Goal: Contribute content: Contribute content

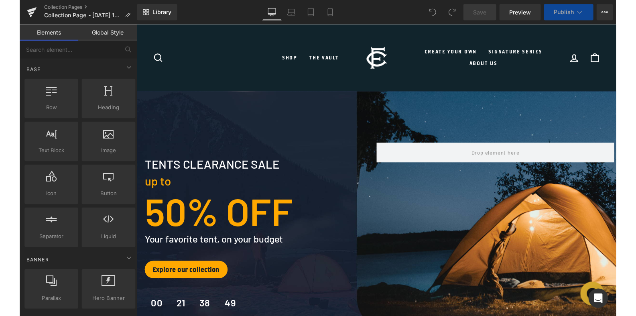
scroll to position [41, 0]
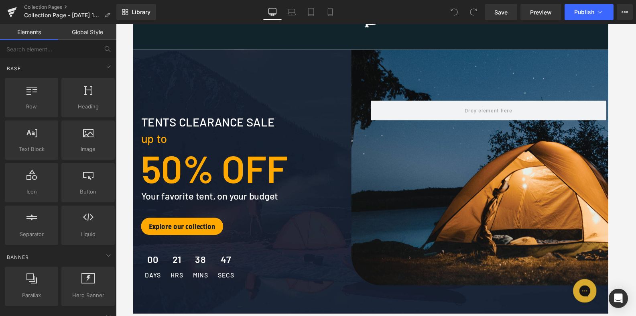
click at [458, 209] on div "tents clearance sale Text Block up to Text Block 50% OFF Text Block Your favori…" at bounding box center [375, 199] width 481 height 194
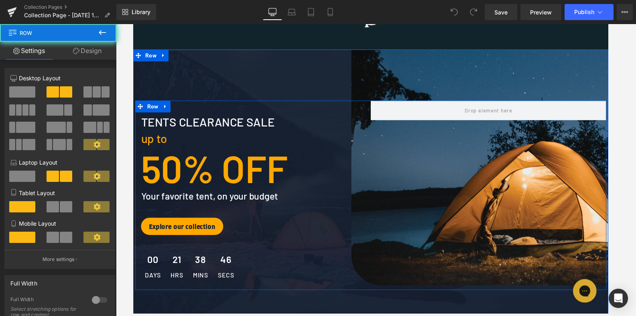
click at [464, 189] on div "tents clearance sale Text Block up to Text Block 50% OFF Text Block Your favori…" at bounding box center [375, 199] width 481 height 194
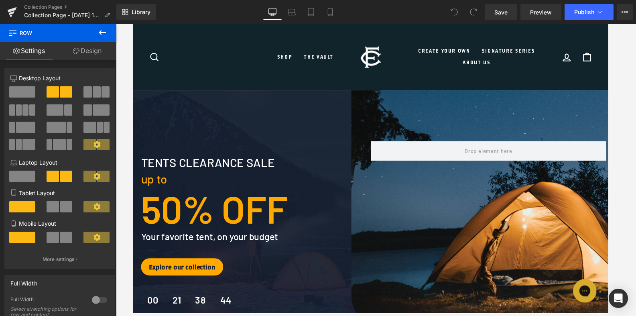
scroll to position [0, 0]
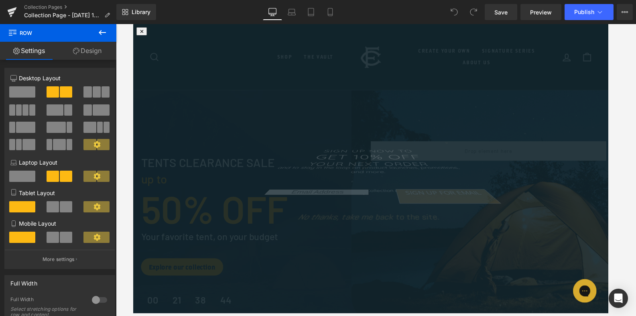
click at [501, 39] on html "✕ ENTER YOUR PHONE NUMBER BELOW TO SIGN UP FOR TEXT UPDATES FROM US: x No thank…" at bounding box center [372, 31] width 479 height 15
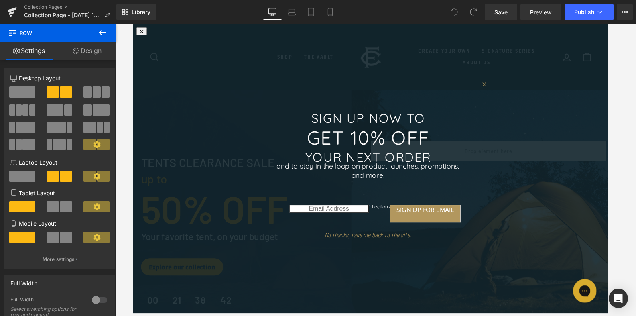
click at [492, 89] on span "x" at bounding box center [492, 84] width 4 height 10
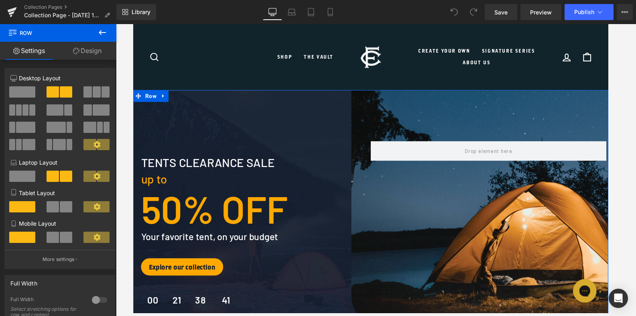
click at [465, 121] on div "tents clearance sale Text Block up to Text Block 50% OFF Text Block Your favori…" at bounding box center [375, 240] width 485 height 298
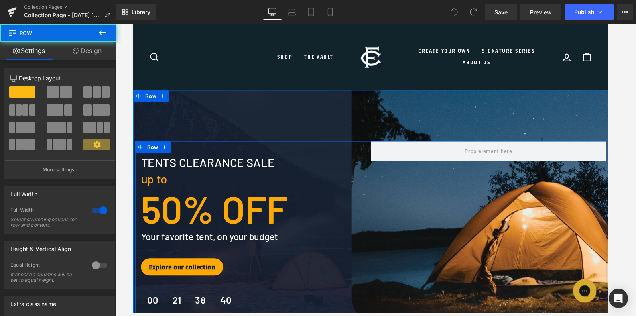
click at [466, 215] on div "tents clearance sale Text Block up to Text Block 50% OFF Text Block Your favori…" at bounding box center [375, 241] width 481 height 194
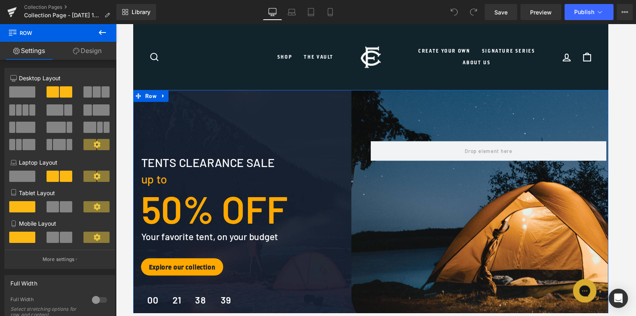
click at [453, 122] on div "tents clearance sale Text Block up to Text Block 50% OFF Text Block Your favori…" at bounding box center [375, 240] width 485 height 298
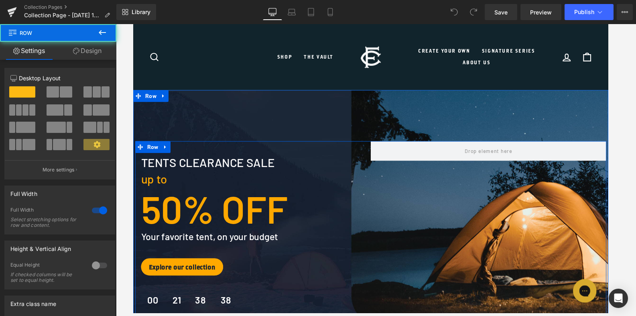
click at [474, 219] on div "tents clearance sale Text Block up to Text Block 50% OFF Text Block Your favori…" at bounding box center [375, 241] width 481 height 194
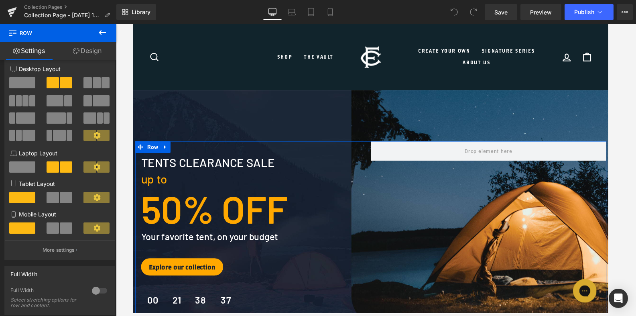
scroll to position [14, 0]
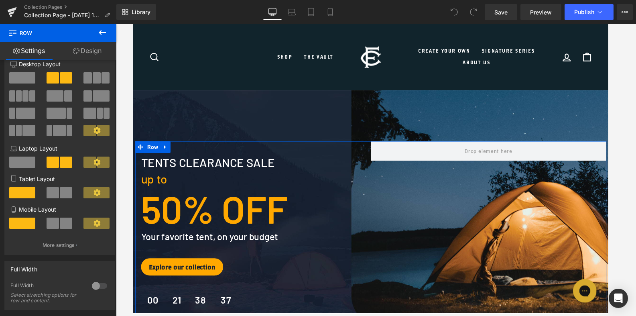
click at [101, 50] on link "Design" at bounding box center [87, 51] width 58 height 18
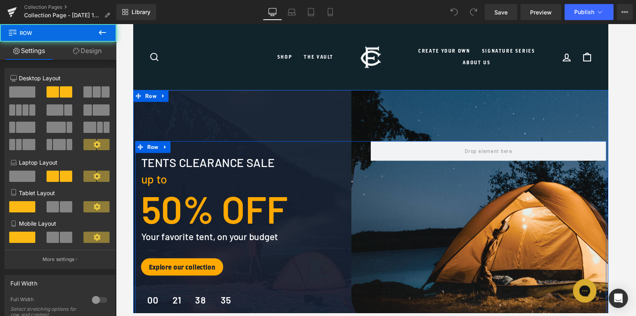
click at [466, 221] on div "tents clearance sale Text Block up to Text Block 50% OFF Text Block Your favori…" at bounding box center [375, 241] width 481 height 194
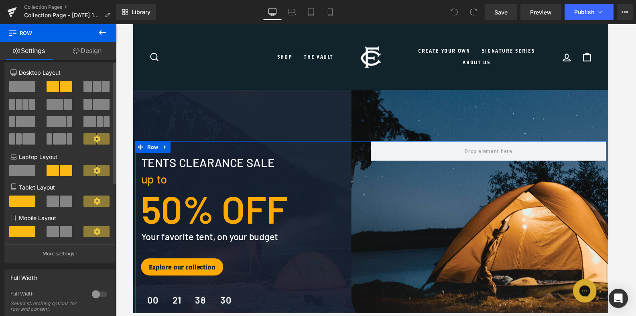
scroll to position [0, 0]
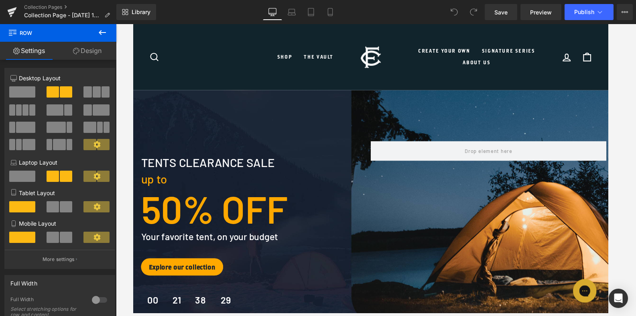
click at [266, 232] on strong "50% OFF" at bounding box center [216, 212] width 150 height 46
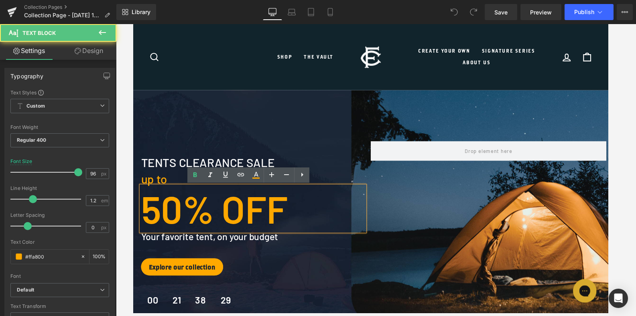
click at [370, 267] on div "tents clearance sale Text Block up to Text Block 50% OFF Text Block Your favori…" at bounding box center [255, 243] width 241 height 174
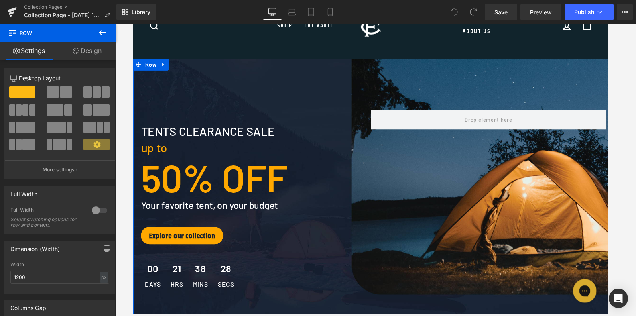
scroll to position [71, 0]
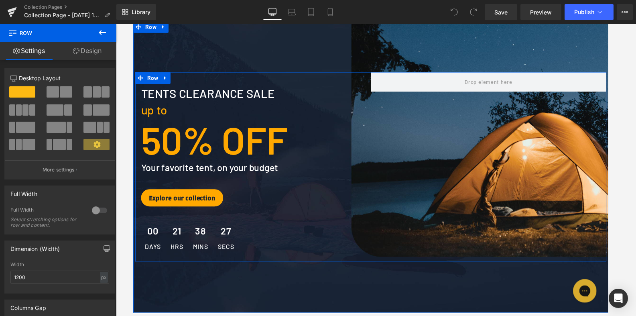
click at [449, 226] on div "tents clearance sale Text Block up to Text Block 50% OFF Text Block Your favori…" at bounding box center [375, 170] width 481 height 194
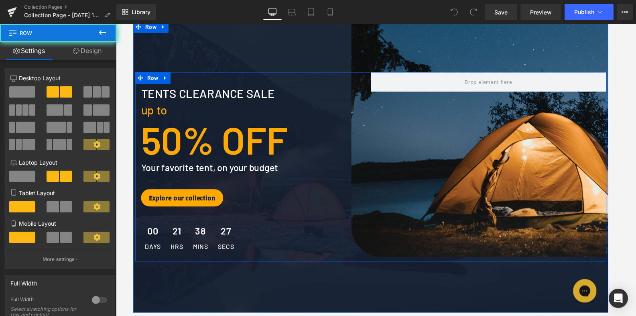
click at [449, 226] on div "tents clearance sale Text Block up to Text Block 50% OFF Text Block Your favori…" at bounding box center [375, 170] width 481 height 194
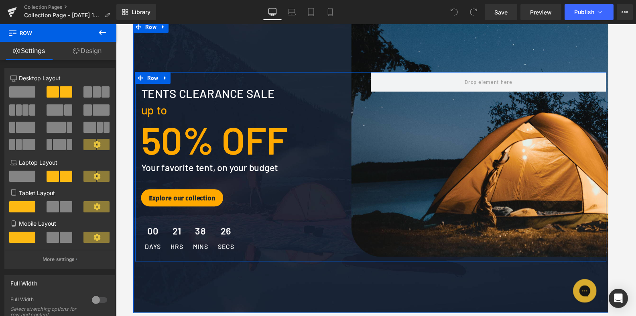
click at [449, 226] on div "tents clearance sale Text Block up to Text Block 50% OFF Text Block Your favori…" at bounding box center [375, 170] width 481 height 194
click at [78, 53] on link "Design" at bounding box center [87, 51] width 58 height 18
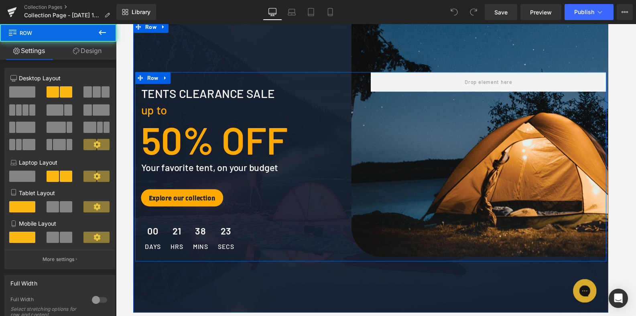
click at [444, 178] on div "tents clearance sale Text Block up to Text Block 50% OFF Text Block Your favori…" at bounding box center [375, 170] width 481 height 194
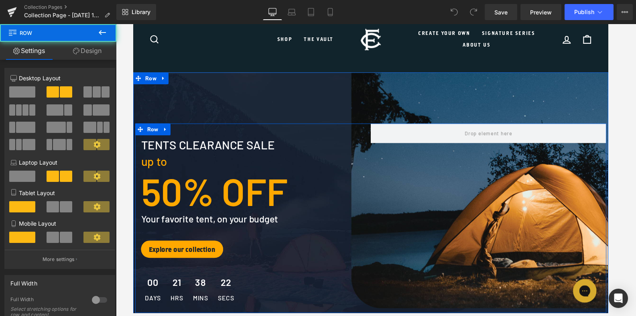
scroll to position [0, 0]
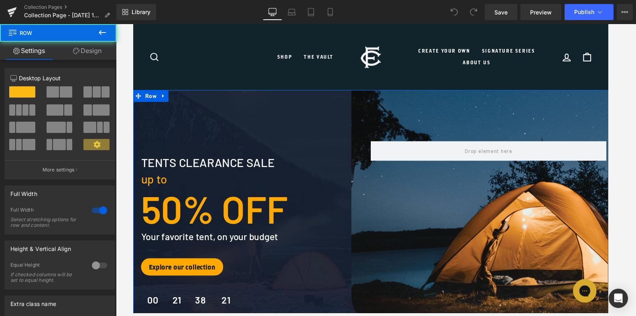
click at [457, 109] on div "tents clearance sale Text Block up to Text Block 50% OFF Text Block Your favori…" at bounding box center [375, 240] width 485 height 298
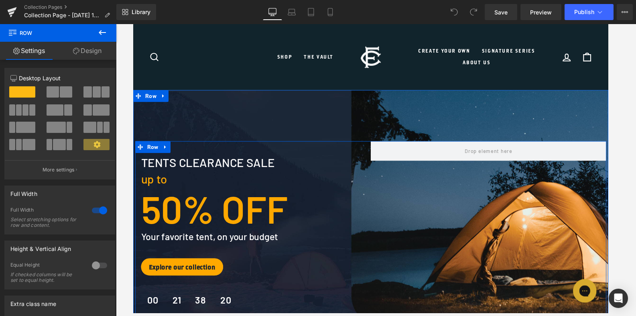
drag, startPoint x: 426, startPoint y: 111, endPoint x: 435, endPoint y: 165, distance: 54.5
click at [435, 165] on div "tents clearance sale Text Block up to Text Block 50% OFF Text Block Your favori…" at bounding box center [375, 240] width 485 height 298
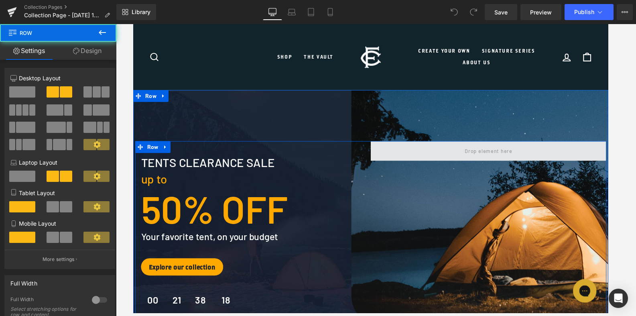
click at [378, 163] on span at bounding box center [496, 154] width 241 height 20
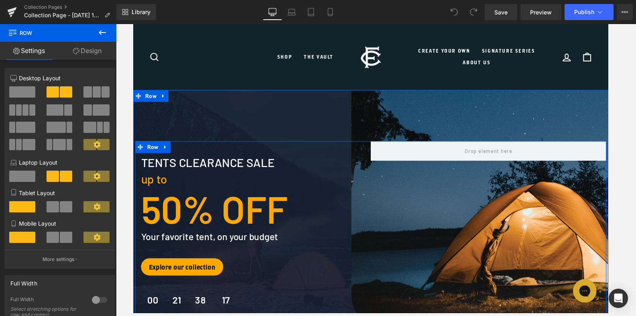
drag, startPoint x: 399, startPoint y: 155, endPoint x: 421, endPoint y: 163, distance: 24.2
click at [418, 205] on div "tents clearance sale Text Block up to Text Block 50% OFF Text Block Your favori…" at bounding box center [375, 241] width 481 height 194
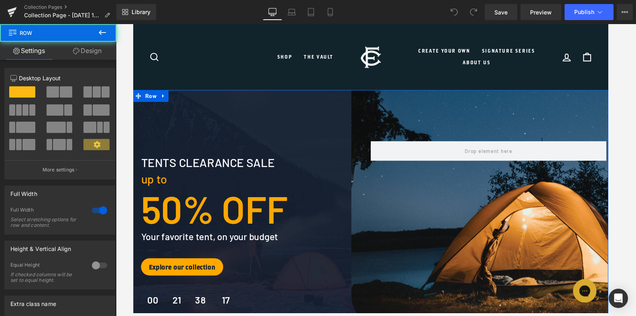
click at [405, 129] on div "tents clearance sale Text Block up to Text Block 50% OFF Text Block Your favori…" at bounding box center [375, 240] width 485 height 298
click at [308, 131] on div "tents clearance sale Text Block up to Text Block 50% OFF Text Block Your favori…" at bounding box center [375, 240] width 485 height 298
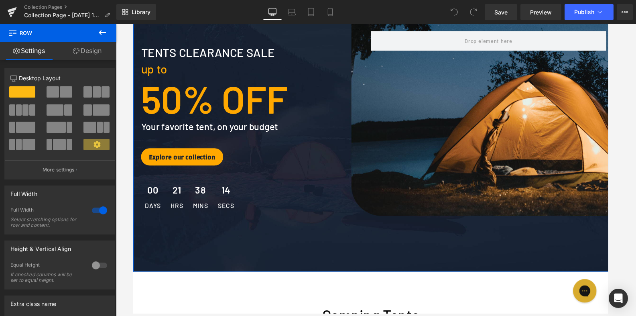
scroll to position [111, 0]
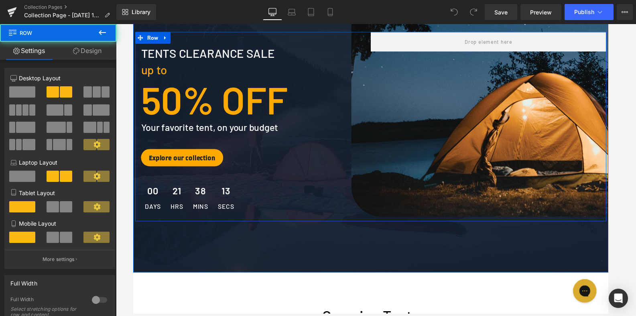
drag, startPoint x: 384, startPoint y: 205, endPoint x: 362, endPoint y: 211, distance: 23.0
click at [362, 211] on div "tents clearance sale Text Block up to Text Block 50% OFF Text Block Your favori…" at bounding box center [375, 129] width 481 height 194
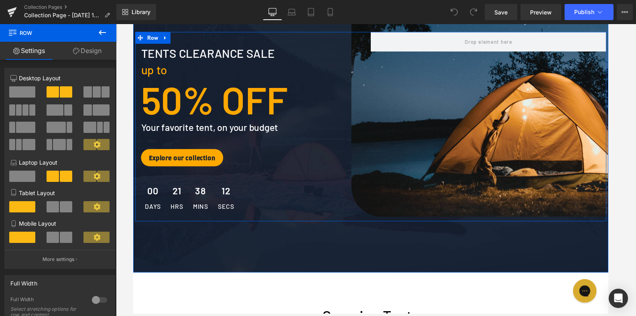
click at [417, 209] on div "tents clearance sale Text Block up to Text Block 50% OFF Text Block Your favori…" at bounding box center [375, 129] width 481 height 194
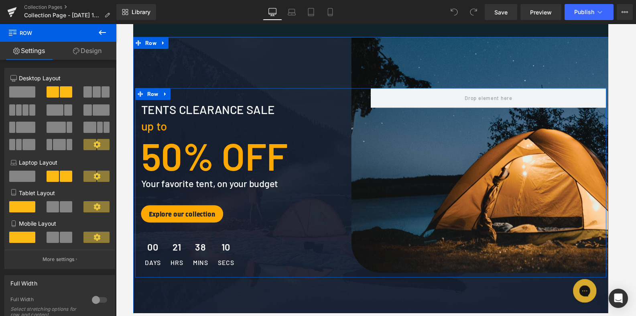
scroll to position [0, 0]
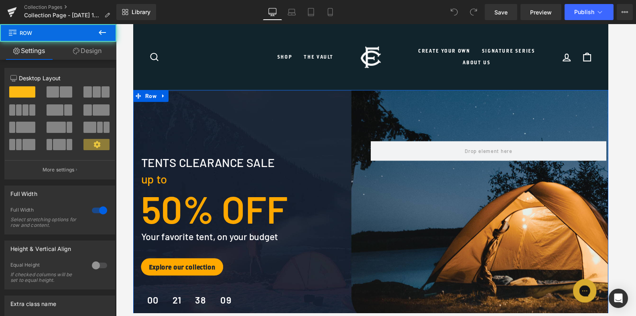
click at [386, 105] on div "tents clearance sale Text Block up to Text Block 50% OFF Text Block Your favori…" at bounding box center [375, 240] width 485 height 298
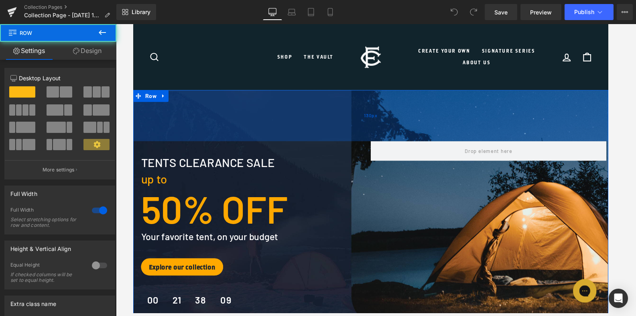
click at [308, 113] on div "130px" at bounding box center [375, 117] width 485 height 52
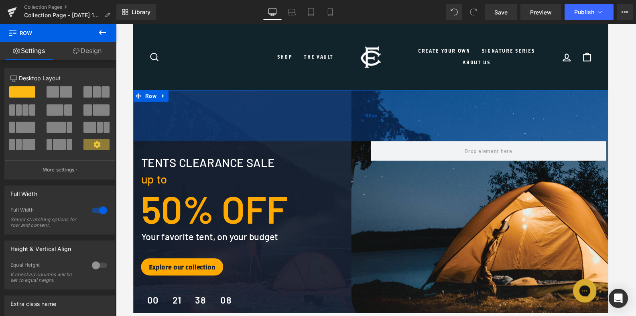
click at [308, 113] on div "130px" at bounding box center [375, 117] width 485 height 52
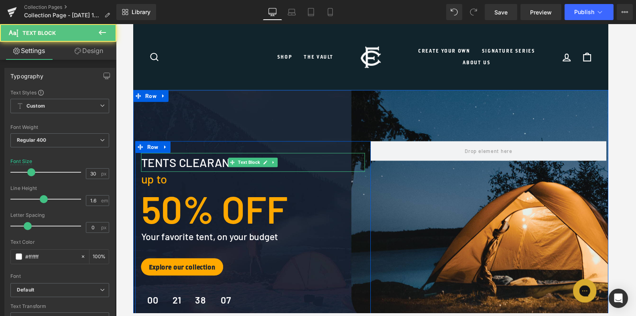
click at [320, 164] on p "tents clearance sale" at bounding box center [255, 165] width 229 height 19
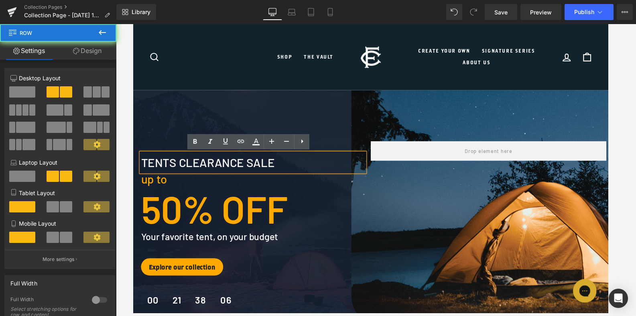
click at [385, 254] on div "tents clearance sale Text Block up to Text Block 50% OFF Text Block Your favori…" at bounding box center [375, 241] width 481 height 194
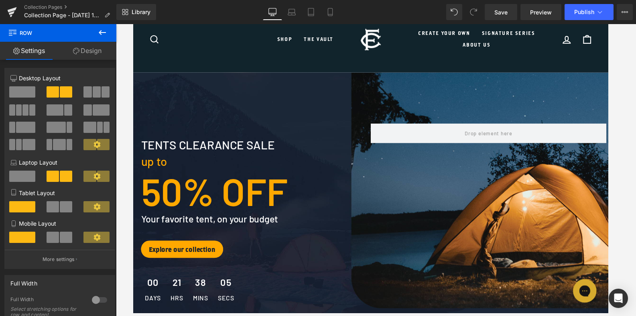
scroll to position [71, 0]
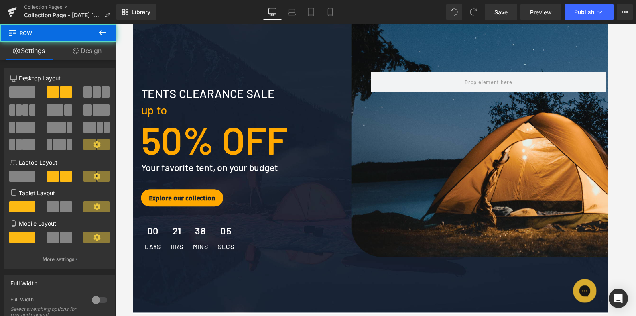
click at [385, 254] on div "tents clearance sale Text Block up to Text Block 50% OFF Text Block Your favori…" at bounding box center [375, 170] width 481 height 194
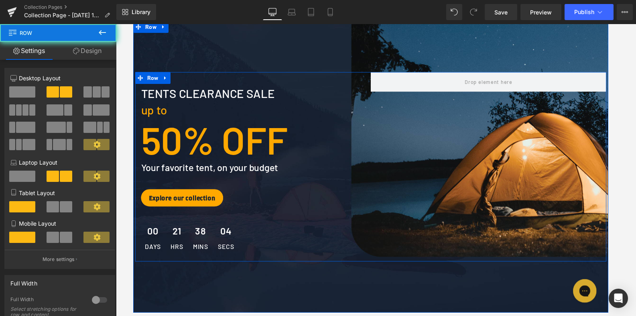
click at [385, 254] on div "tents clearance sale Text Block up to Text Block 50% OFF Text Block Your favori…" at bounding box center [375, 170] width 481 height 194
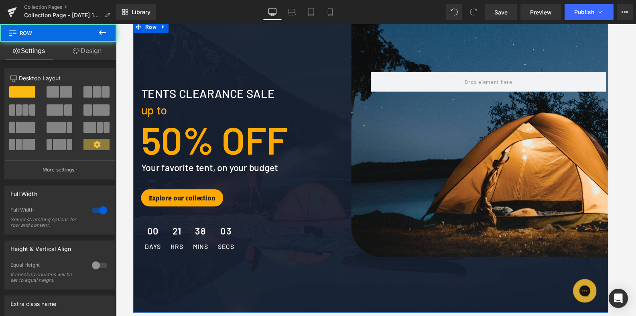
click at [306, 296] on div "tents clearance sale Text Block up to Text Block 50% OFF Text Block Your favori…" at bounding box center [375, 170] width 485 height 298
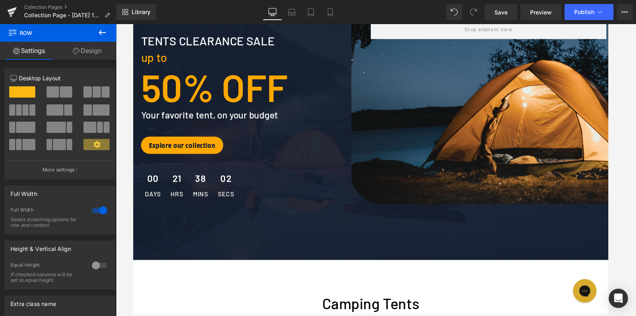
scroll to position [186, 0]
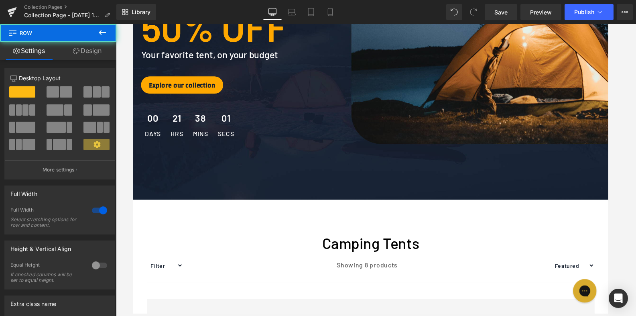
click at [307, 184] on div "tents clearance sale Text Block up to Text Block 50% OFF Text Block Your favori…" at bounding box center [375, 55] width 485 height 298
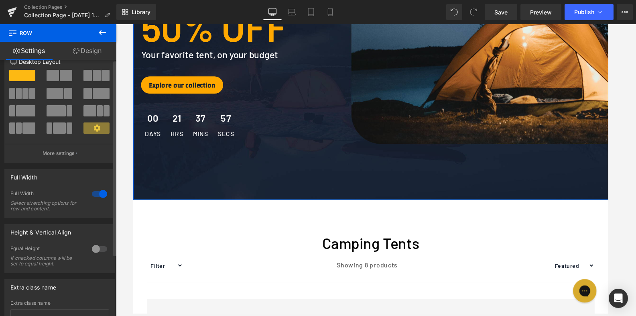
scroll to position [0, 0]
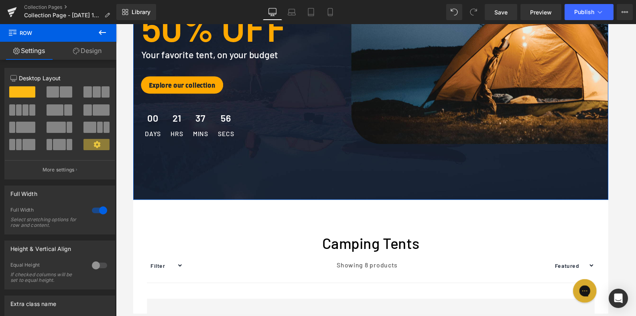
click at [87, 51] on link "Design" at bounding box center [87, 51] width 58 height 18
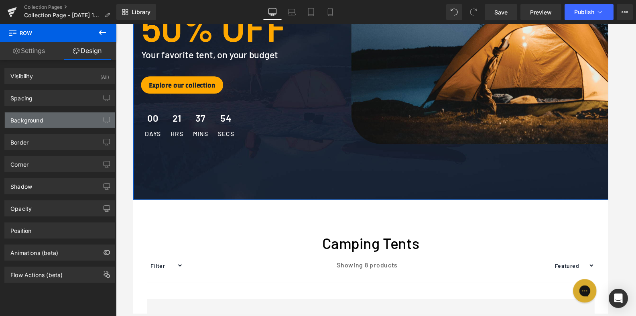
click at [44, 119] on div "Background" at bounding box center [60, 119] width 110 height 15
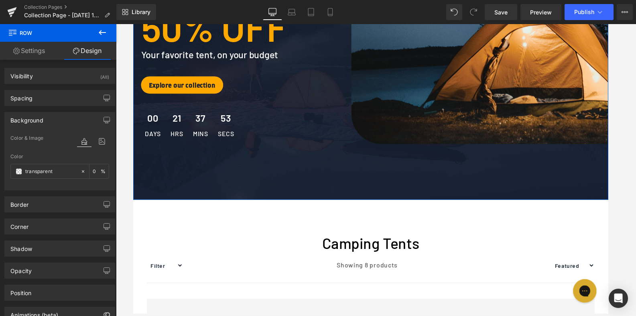
click at [44, 119] on div "Background" at bounding box center [60, 119] width 110 height 15
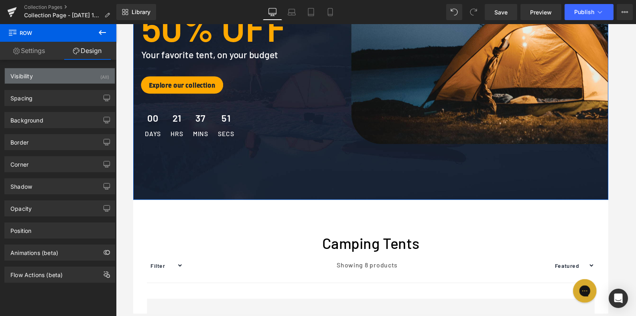
click at [41, 79] on div "Visibility (All)" at bounding box center [60, 75] width 110 height 15
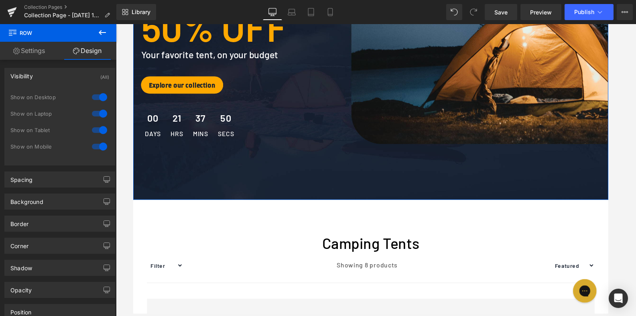
click at [41, 79] on div "Visibility (All)" at bounding box center [60, 75] width 110 height 15
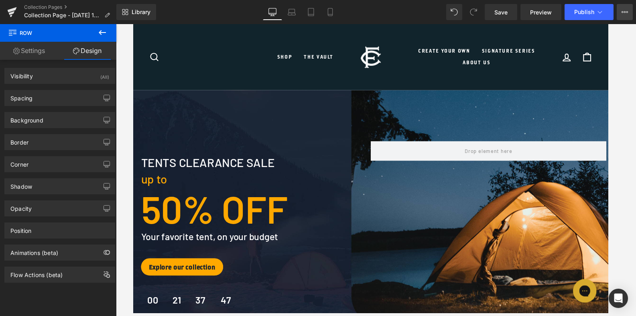
click at [590, 11] on icon at bounding box center [624, 12] width 6 height 6
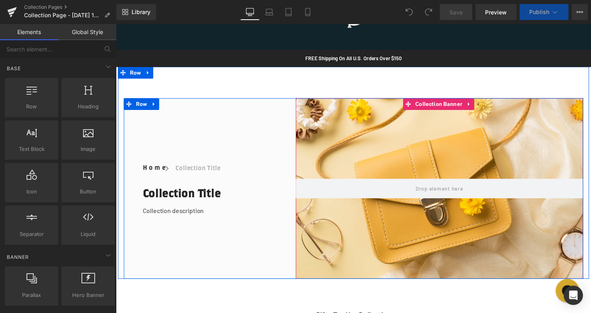
scroll to position [41, 0]
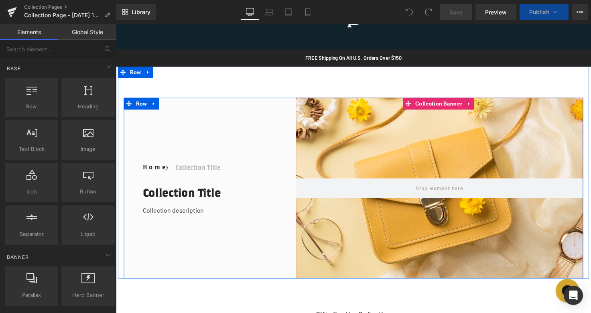
click at [450, 215] on div at bounding box center [447, 191] width 294 height 184
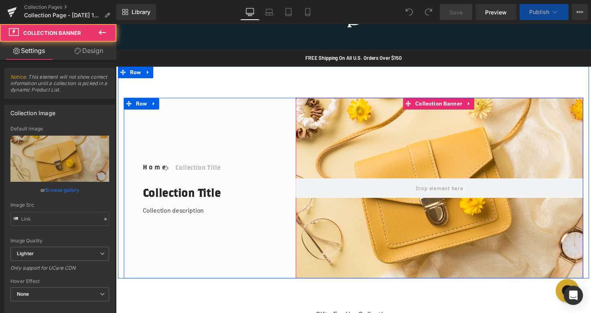
click at [450, 215] on div at bounding box center [447, 191] width 294 height 184
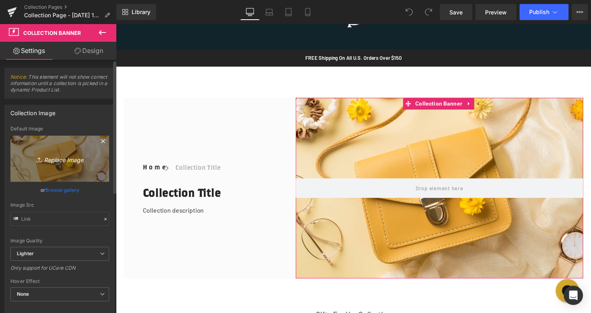
click at [58, 165] on link "Replace Image" at bounding box center [59, 159] width 99 height 46
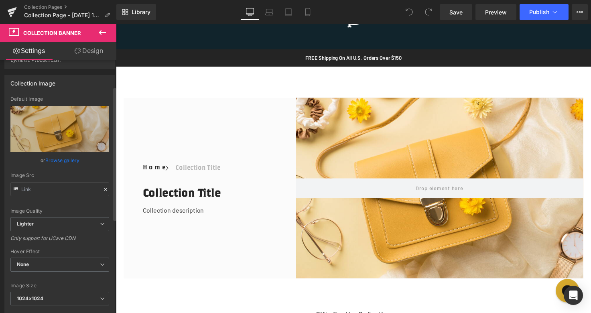
scroll to position [0, 0]
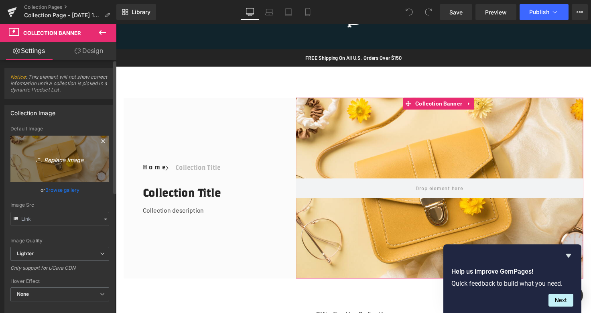
click at [13, 158] on link "Replace Image" at bounding box center [59, 159] width 99 height 46
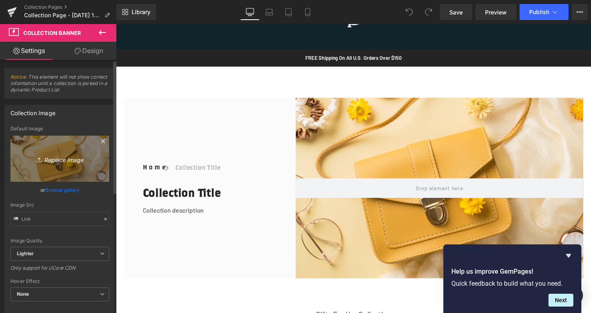
type input "C:\fakepath\FCBigLeague.jpg"
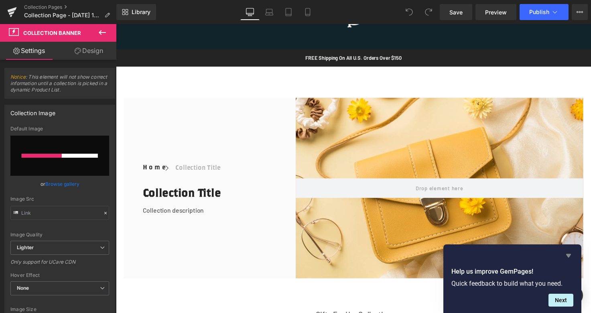
click at [567, 257] on icon "Hide survey" at bounding box center [568, 256] width 10 height 10
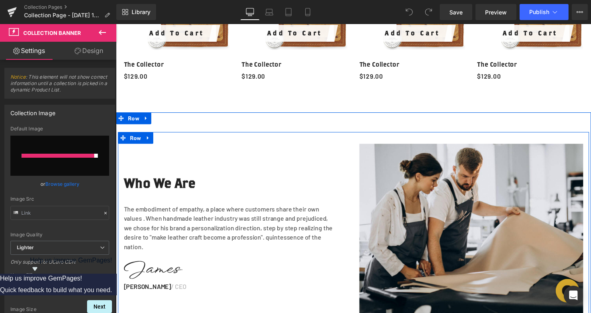
scroll to position [1202, 0]
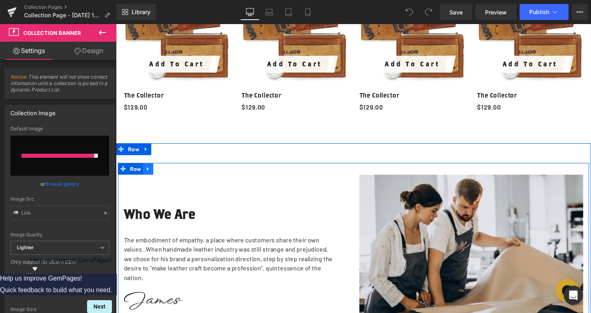
click at [147, 169] on icon at bounding box center [149, 172] width 6 height 6
click at [167, 169] on icon at bounding box center [170, 172] width 6 height 6
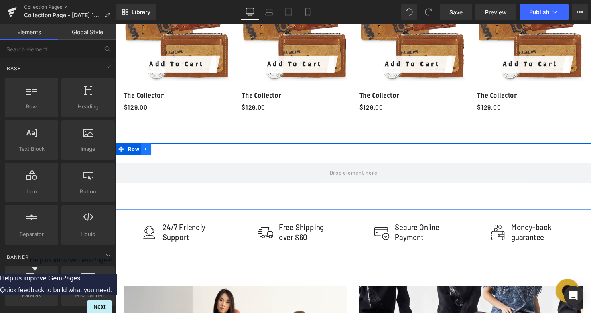
click at [144, 149] on icon at bounding box center [147, 152] width 6 height 6
click at [165, 149] on icon at bounding box center [168, 152] width 6 height 6
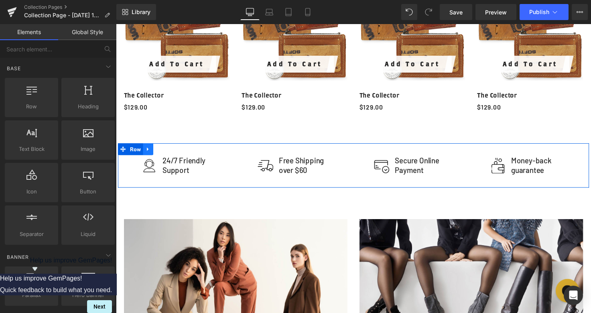
click at [146, 149] on icon at bounding box center [149, 152] width 6 height 6
click at [167, 149] on icon at bounding box center [170, 152] width 6 height 6
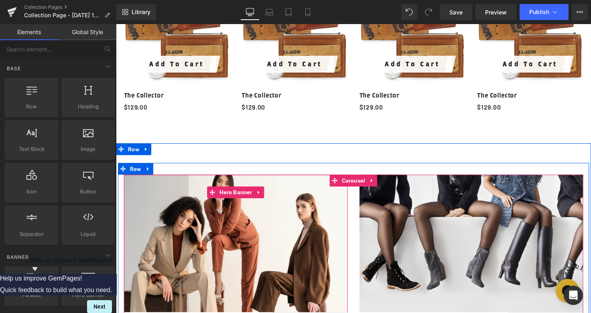
click at [190, 211] on div at bounding box center [238, 269] width 229 height 182
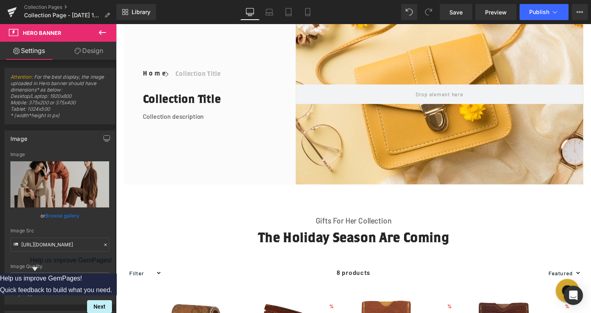
scroll to position [136, 0]
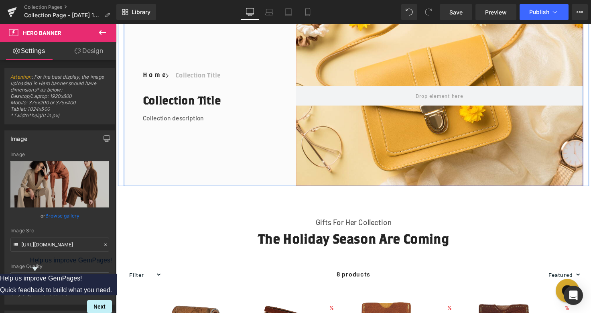
click at [397, 161] on div at bounding box center [447, 97] width 294 height 184
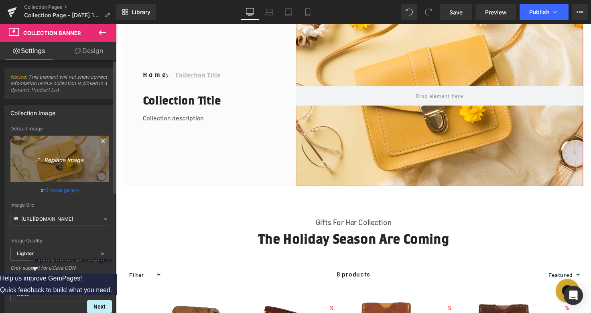
click at [69, 162] on icon "Replace Image" at bounding box center [60, 159] width 64 height 10
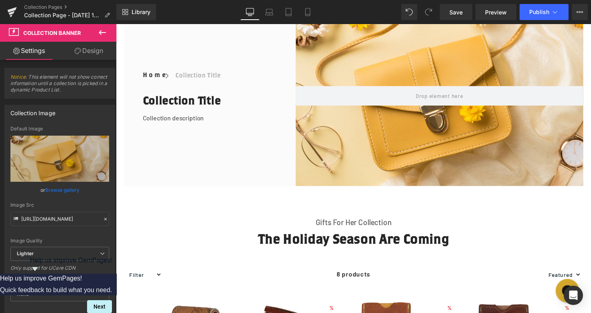
type input "C:\fakepath\FCBigLeague.jpg"
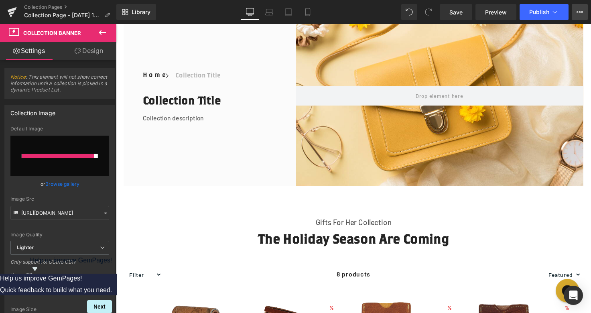
click at [580, 13] on icon at bounding box center [579, 12] width 6 height 6
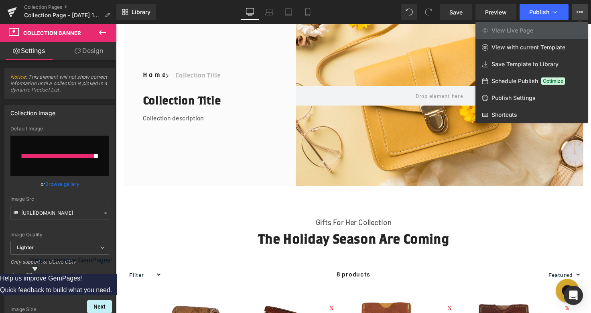
click at [190, 191] on div at bounding box center [353, 168] width 475 height 289
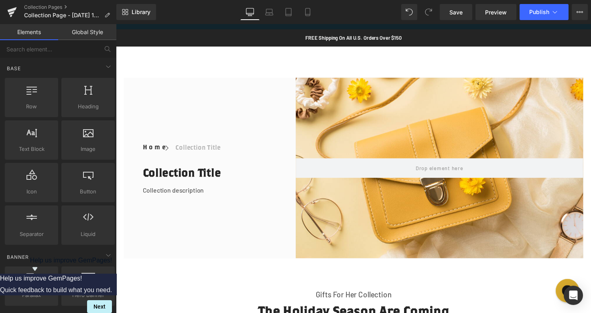
scroll to position [0, 0]
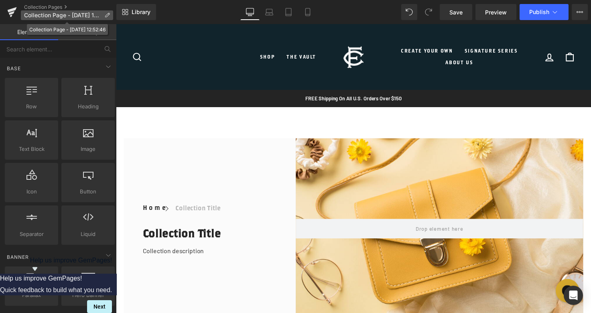
click at [104, 12] on p "Collection Page - [DATE] 12:52:46" at bounding box center [67, 15] width 92 height 10
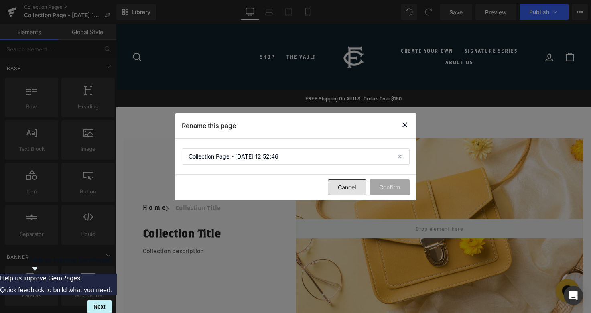
click at [350, 186] on button "Cancel" at bounding box center [347, 187] width 38 height 16
